Goal: Task Accomplishment & Management: Use online tool/utility

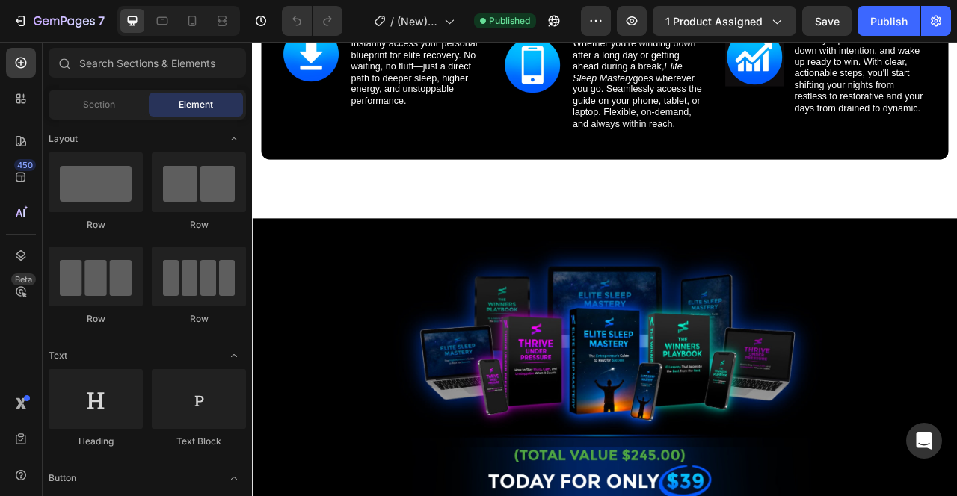
scroll to position [9370, 0]
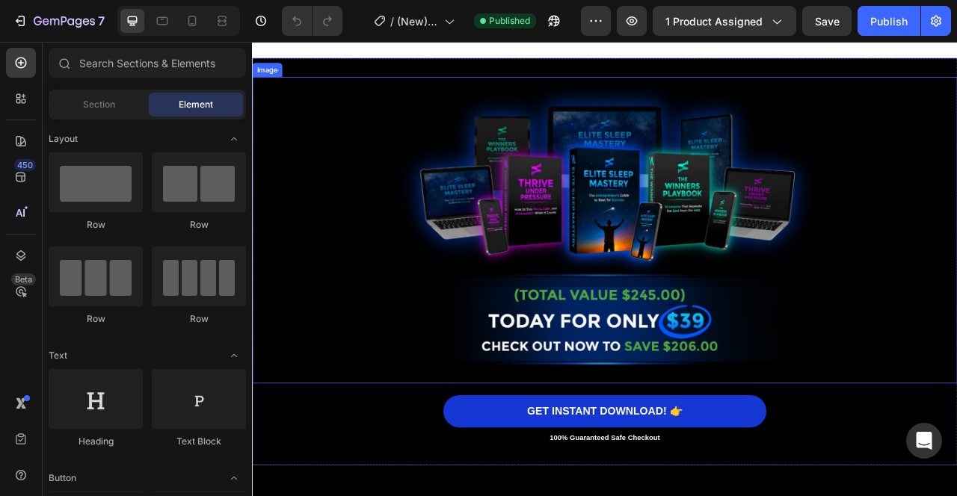
click at [675, 262] on img at bounding box center [700, 282] width 822 height 390
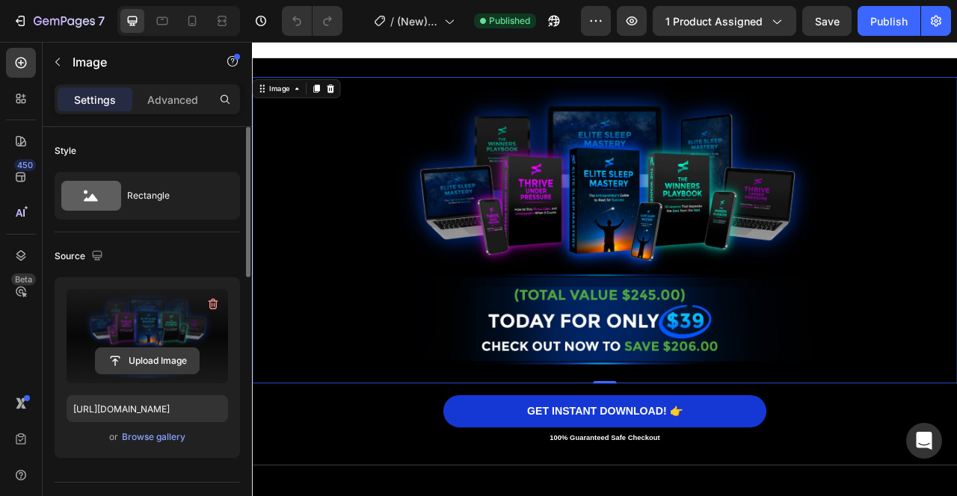
click at [158, 357] on input "file" at bounding box center [147, 360] width 103 height 25
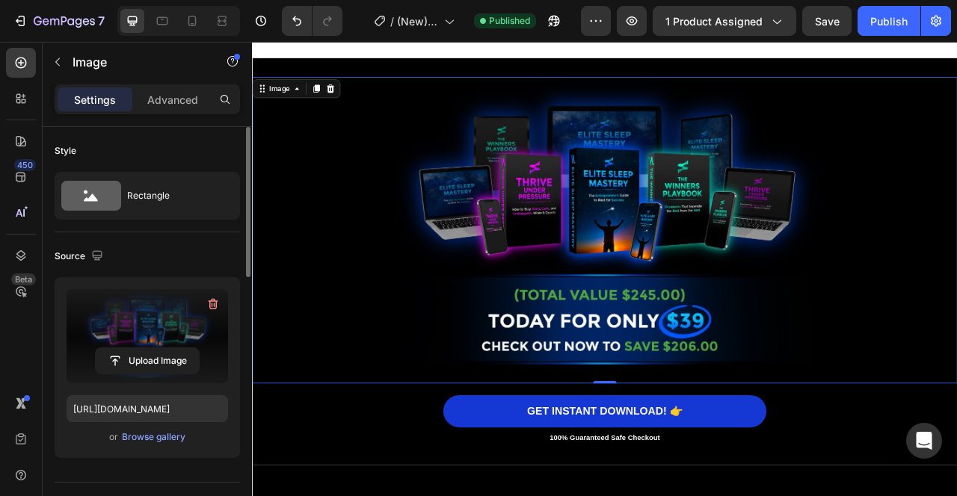
type input "[URL][DOMAIN_NAME]"
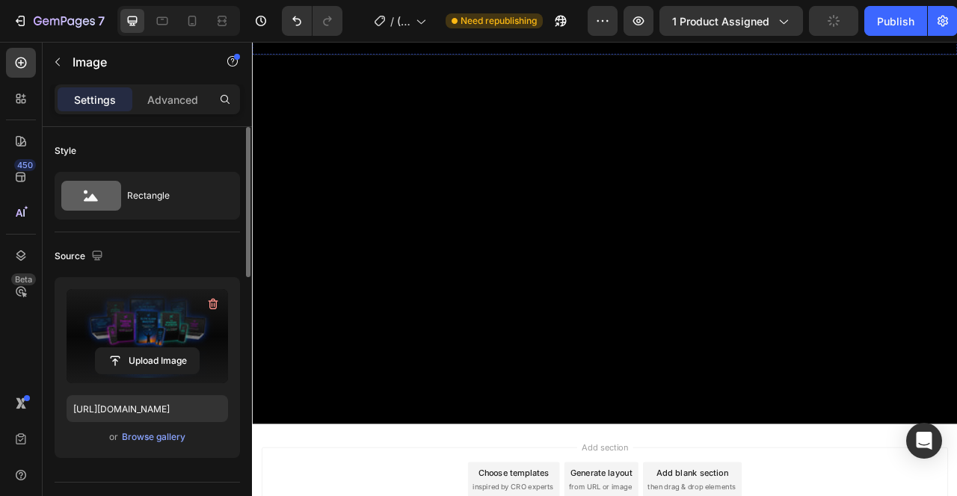
scroll to position [11198, 0]
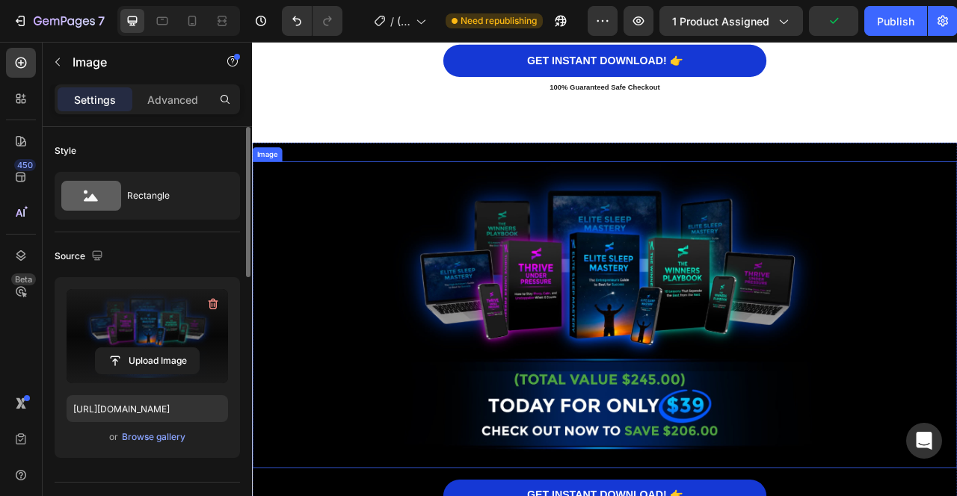
click at [662, 316] on img at bounding box center [700, 389] width 822 height 390
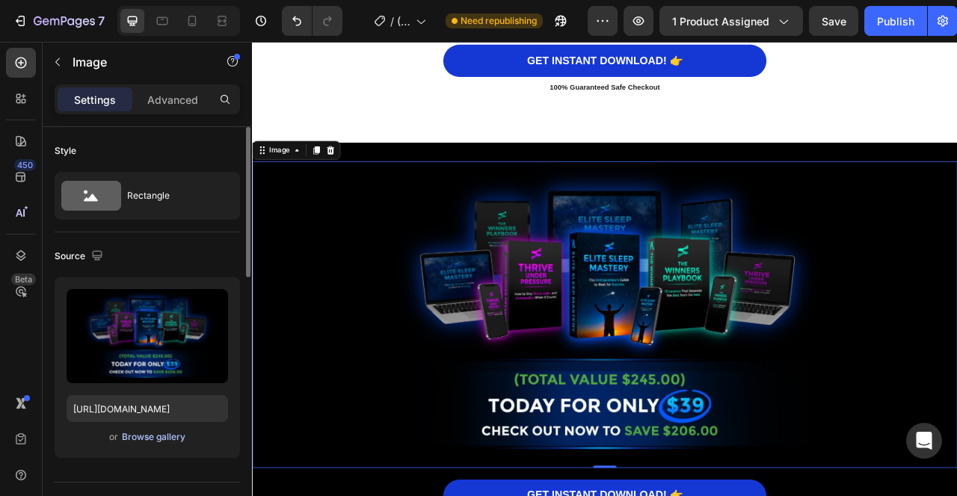
click at [167, 436] on div "Browse gallery" at bounding box center [154, 437] width 64 height 13
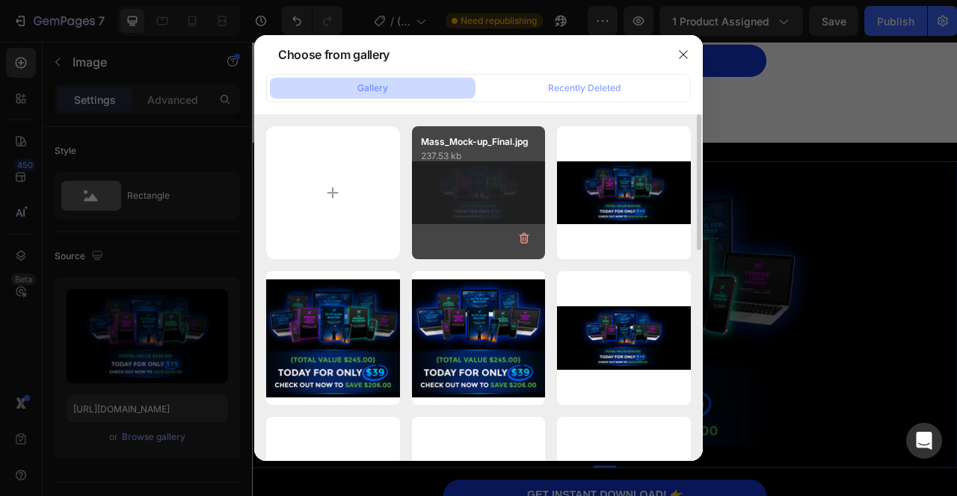
click at [479, 185] on div "Mass_Mock-up_Final.jpg 237.53 kb" at bounding box center [479, 193] width 134 height 134
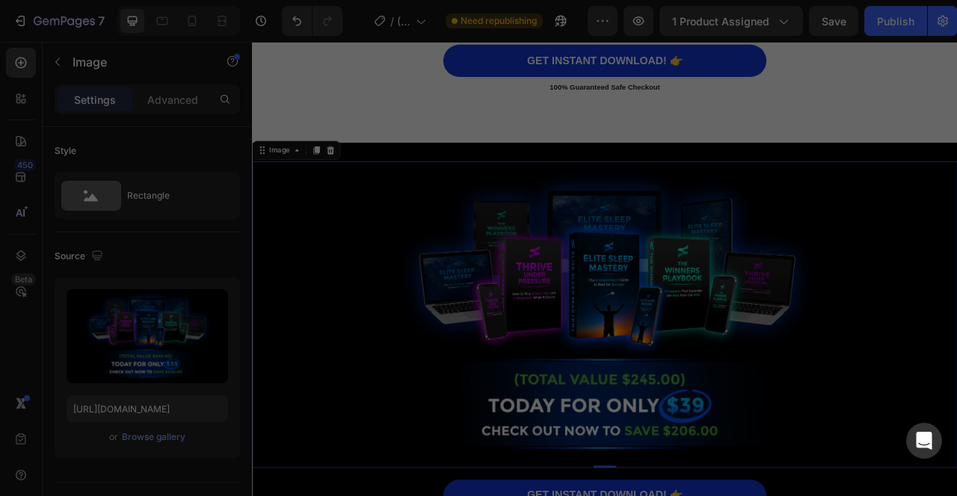
type input "[URL][DOMAIN_NAME]"
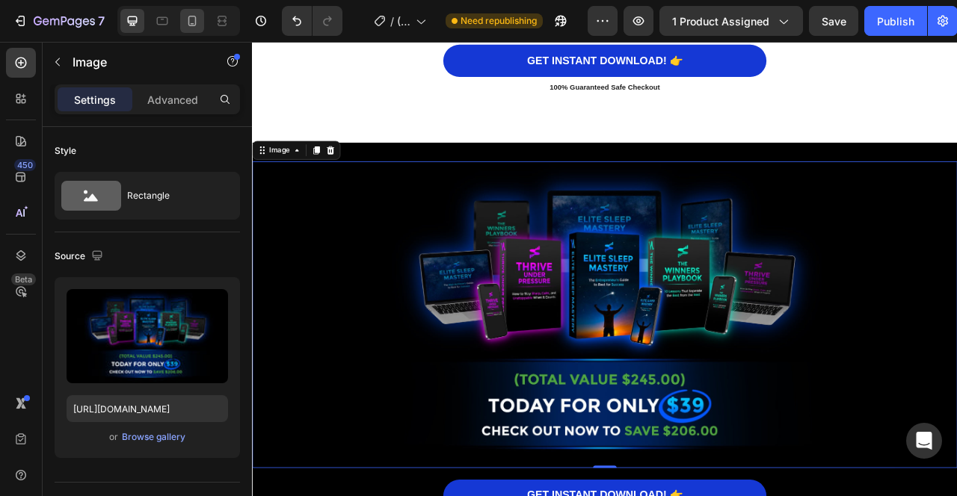
click at [185, 22] on icon at bounding box center [192, 20] width 15 height 15
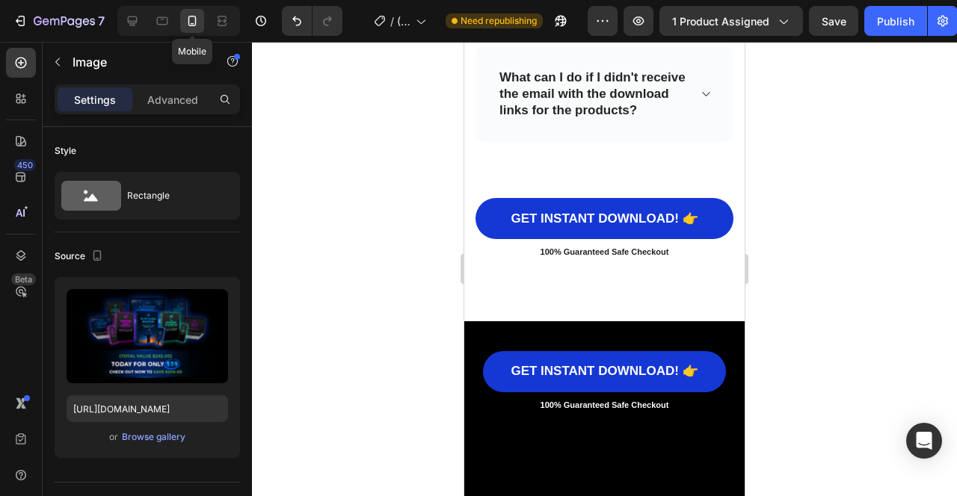
type input "150"
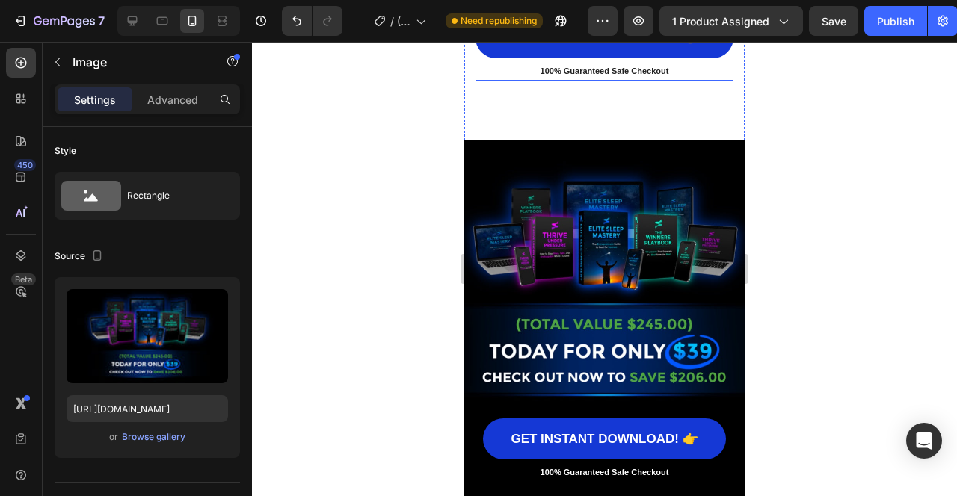
scroll to position [11861, 0]
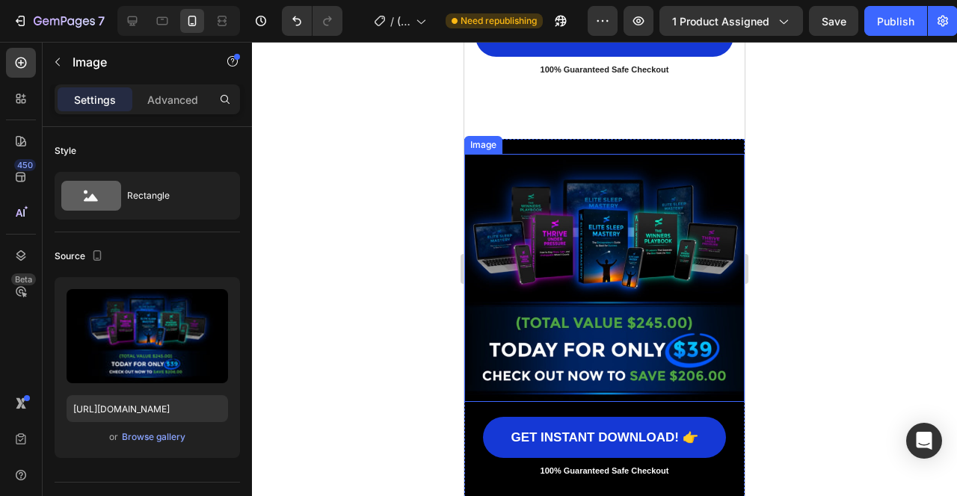
click at [606, 247] on img at bounding box center [604, 278] width 280 height 248
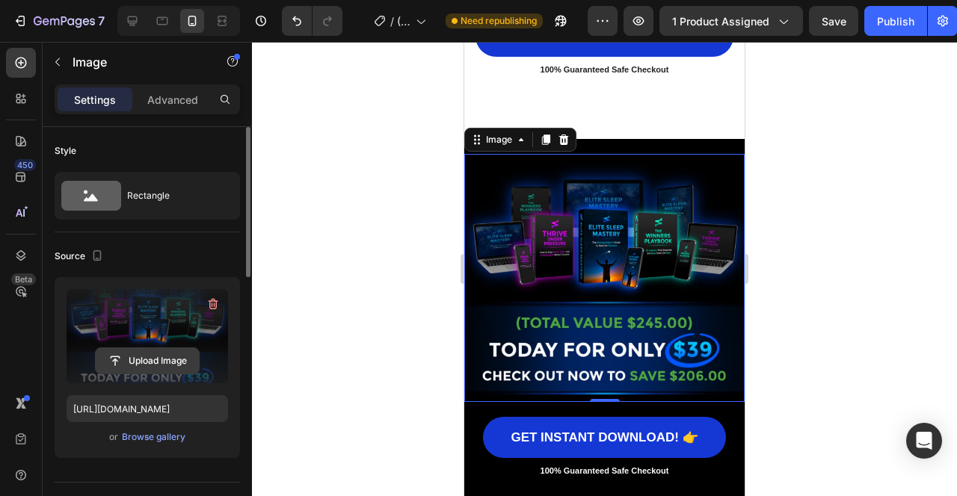
click at [155, 351] on input "file" at bounding box center [147, 360] width 103 height 25
type input "[URL][DOMAIN_NAME]"
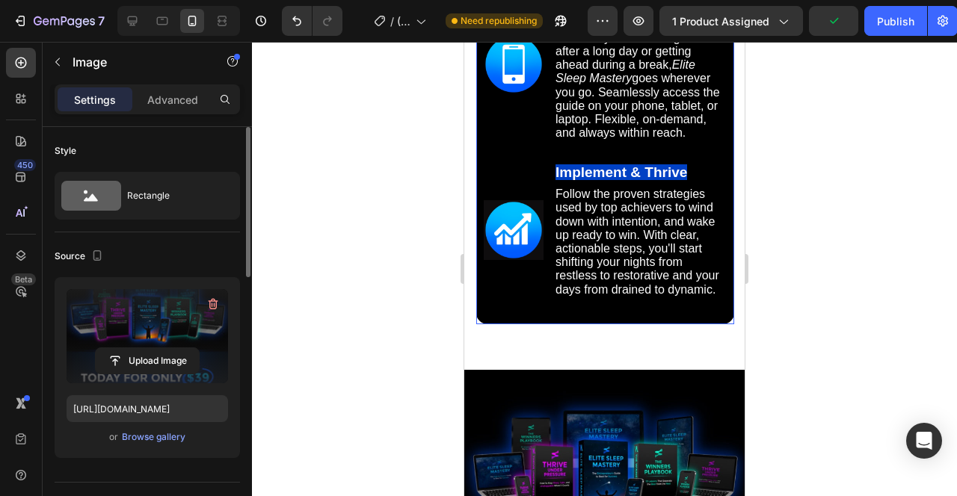
scroll to position [10192, 0]
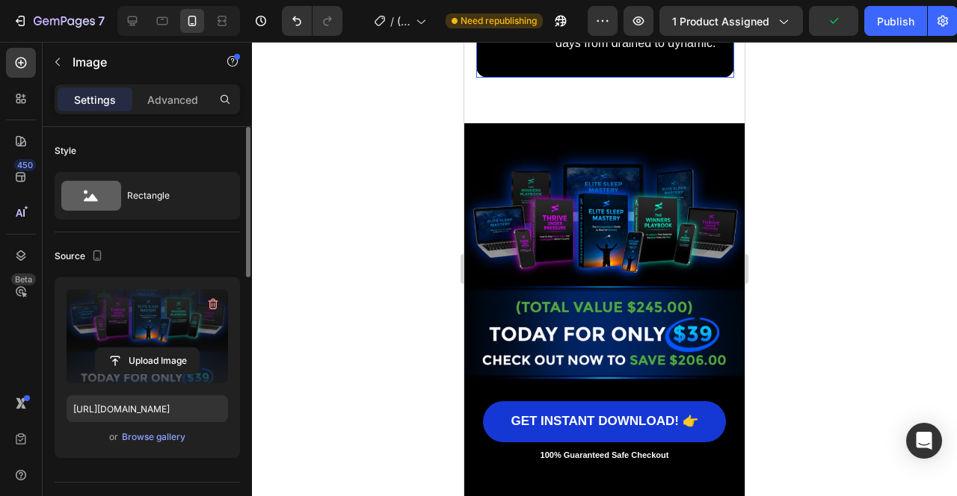
click at [619, 262] on img at bounding box center [604, 262] width 280 height 248
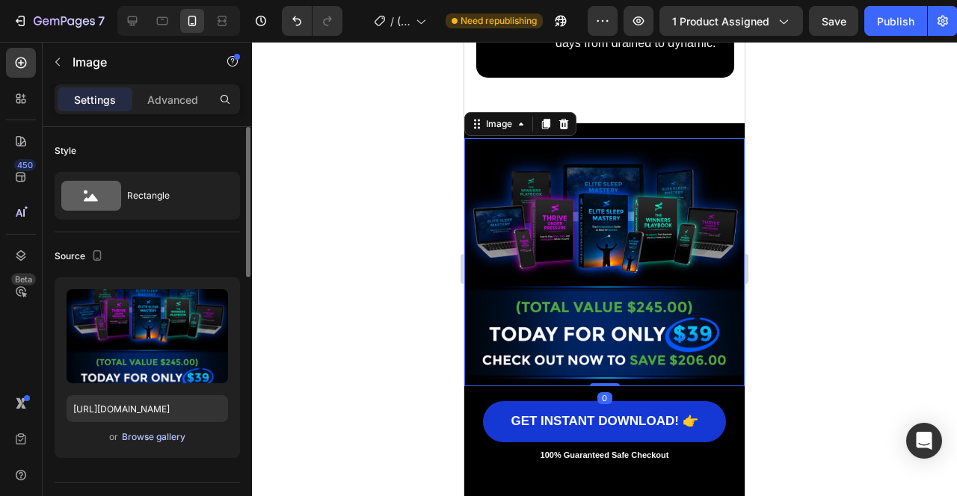
click at [154, 440] on div "Browse gallery" at bounding box center [154, 437] width 64 height 13
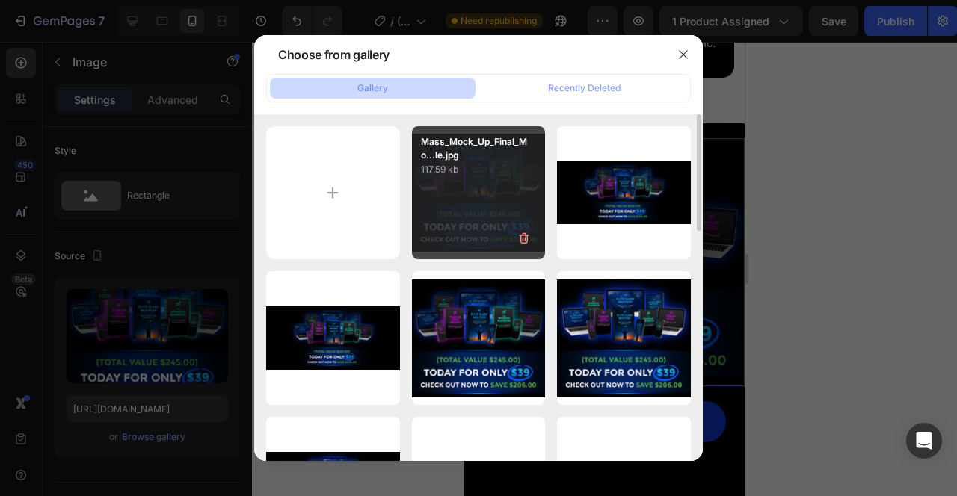
click at [460, 179] on div "Mass_Mock_Up_Final_Mo...le.jpg 117.59 kb" at bounding box center [479, 193] width 134 height 134
type input "[URL][DOMAIN_NAME]"
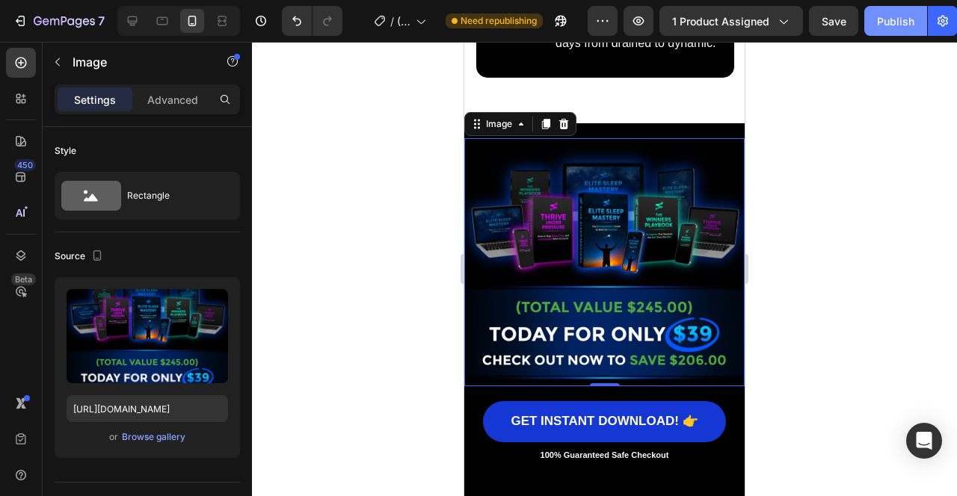
click at [889, 24] on div "Publish" at bounding box center [895, 21] width 37 height 16
